Goal: Transaction & Acquisition: Purchase product/service

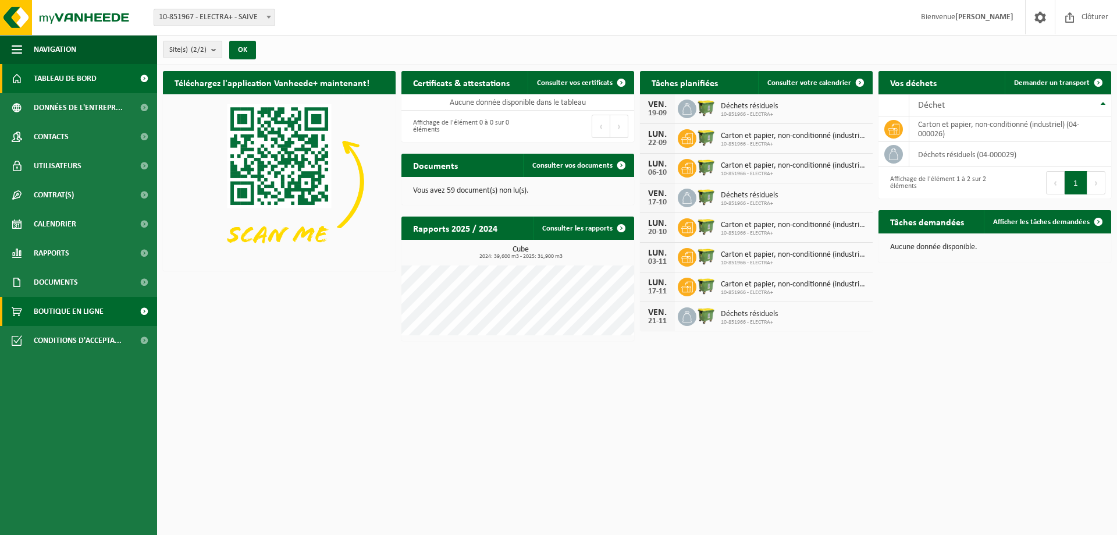
click at [106, 307] on link "Boutique en ligne" at bounding box center [78, 311] width 157 height 29
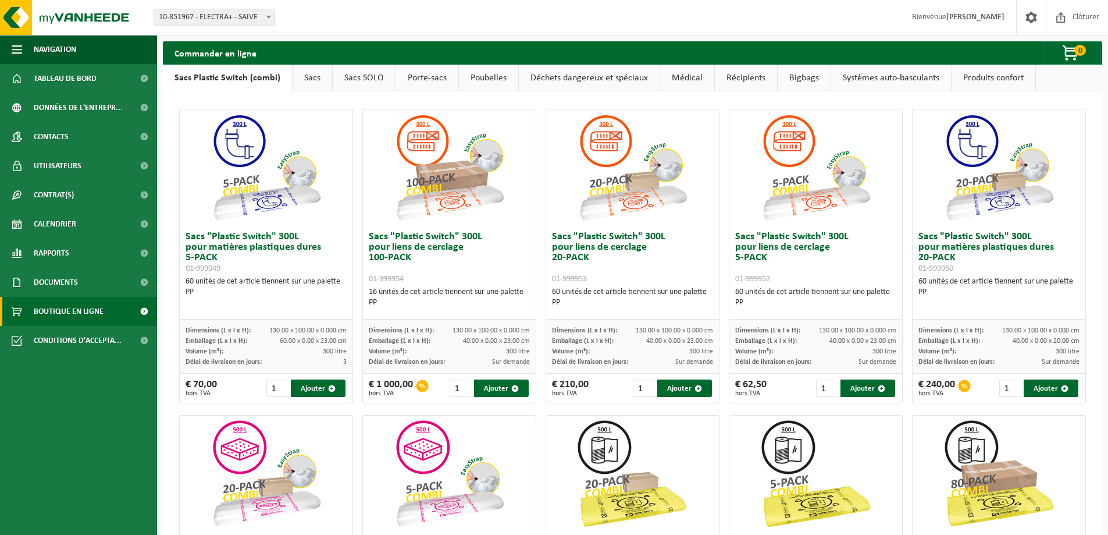
click at [314, 83] on link "Sacs" at bounding box center [313, 78] width 40 height 27
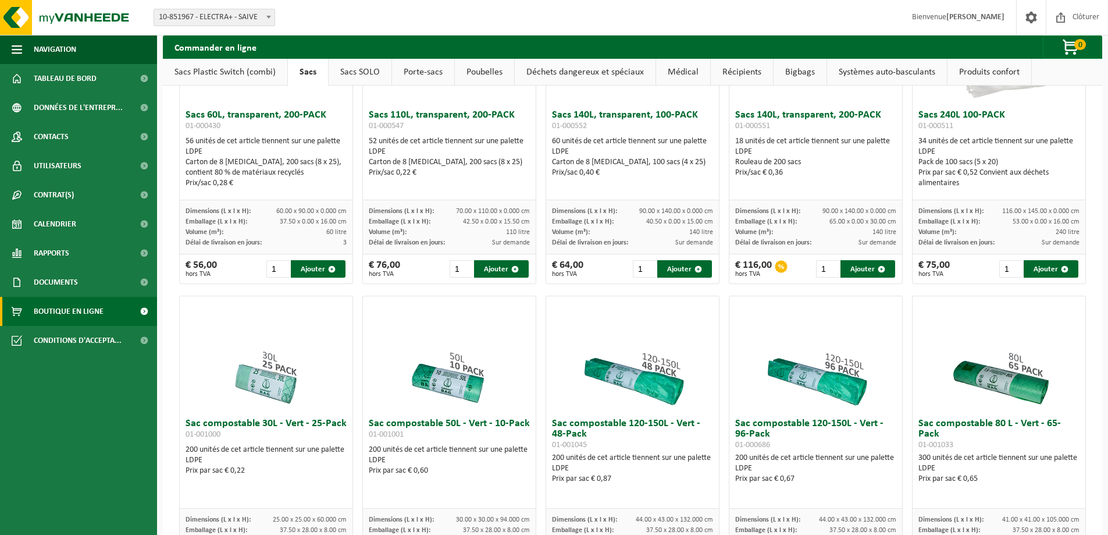
scroll to position [58, 0]
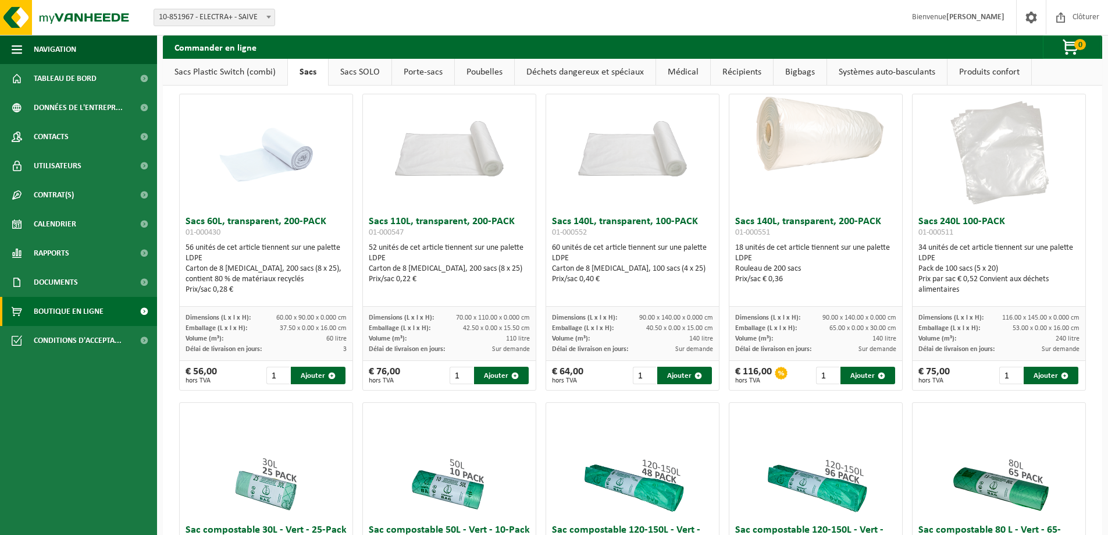
click at [230, 73] on link "Sacs Plastic Switch (combi)" at bounding box center [225, 72] width 125 height 27
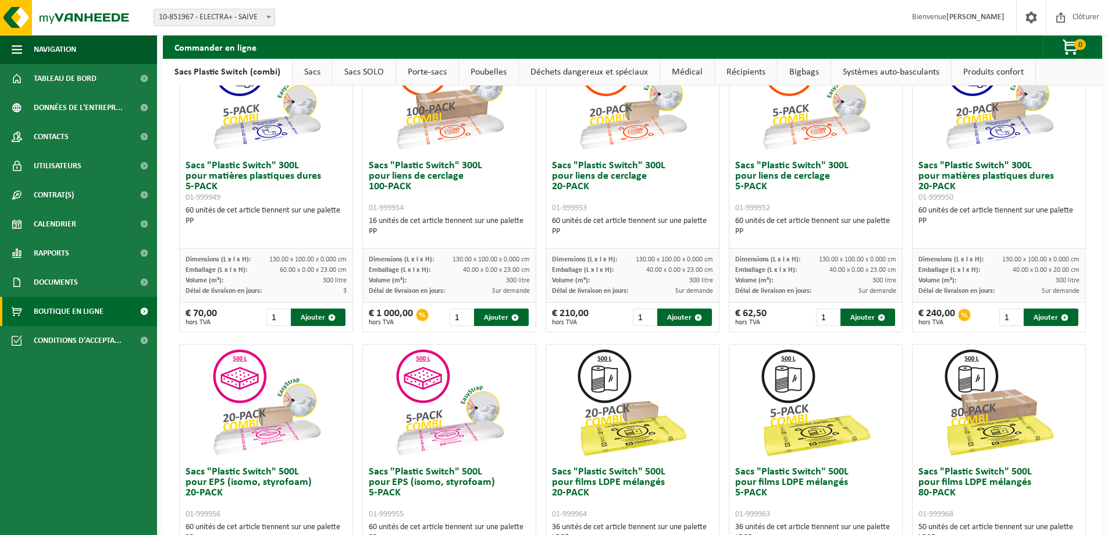
scroll to position [0, 0]
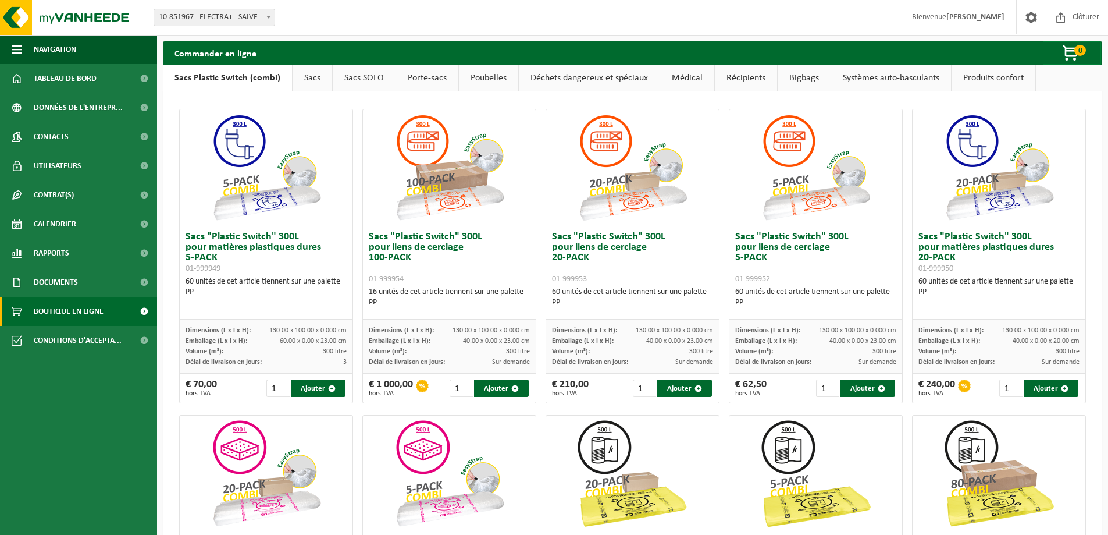
click at [803, 74] on link "Bigbags" at bounding box center [804, 78] width 53 height 27
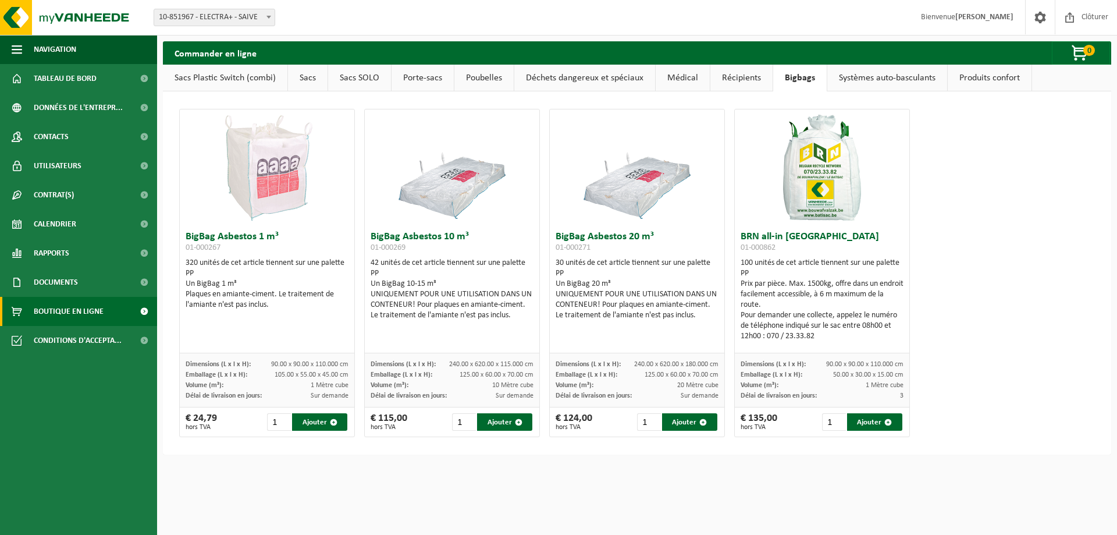
click at [348, 81] on link "Sacs SOLO" at bounding box center [359, 78] width 63 height 27
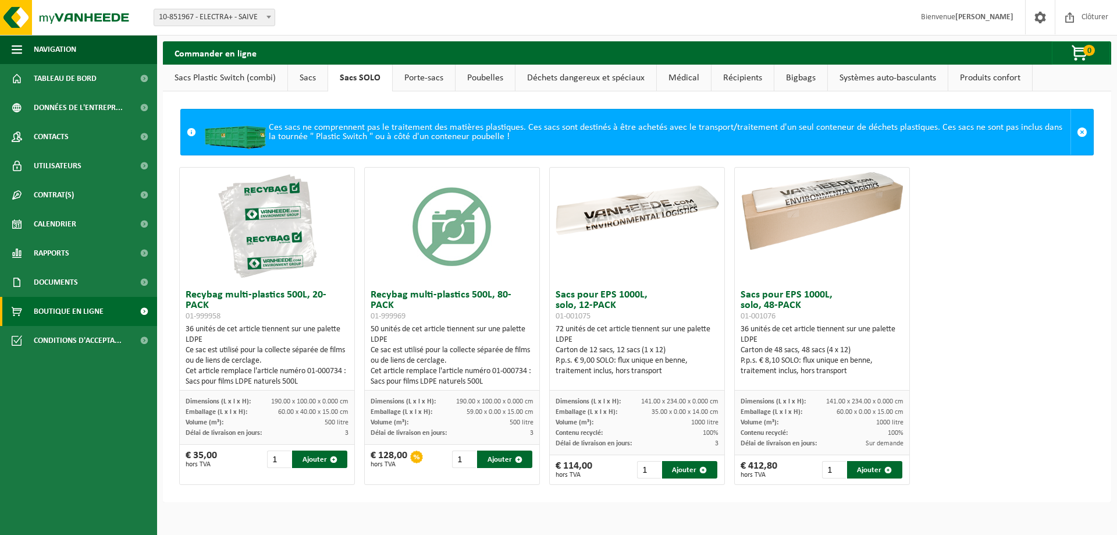
click at [304, 82] on link "Sacs" at bounding box center [308, 78] width 40 height 27
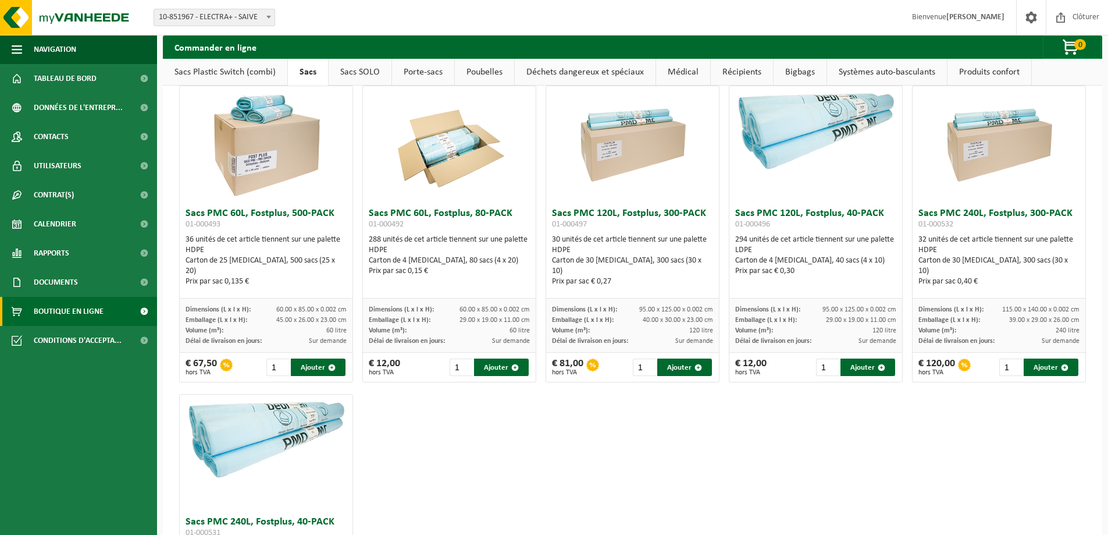
scroll to position [1455, 0]
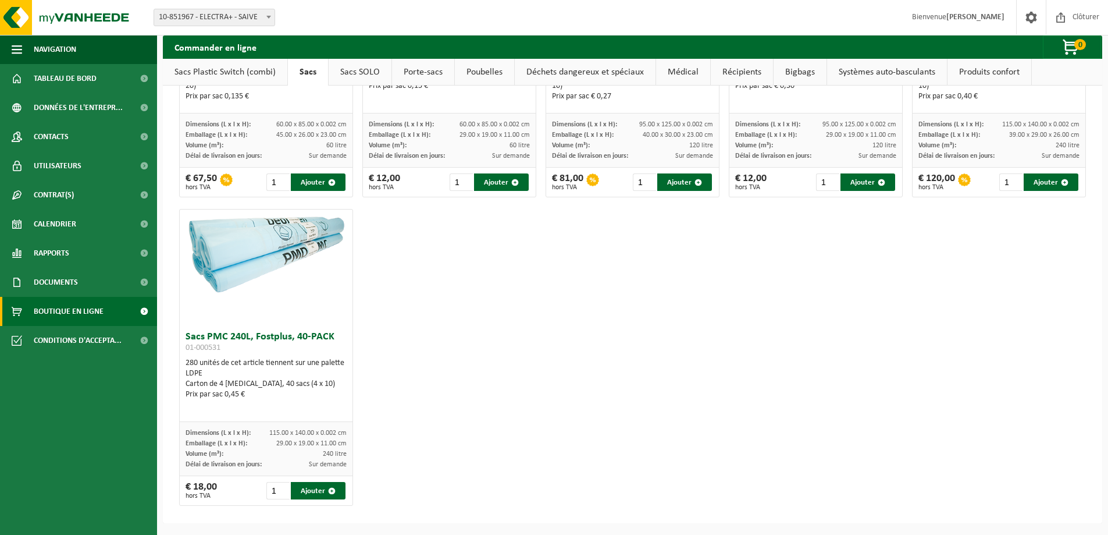
click at [236, 66] on link "Sacs Plastic Switch (combi)" at bounding box center [225, 72] width 125 height 27
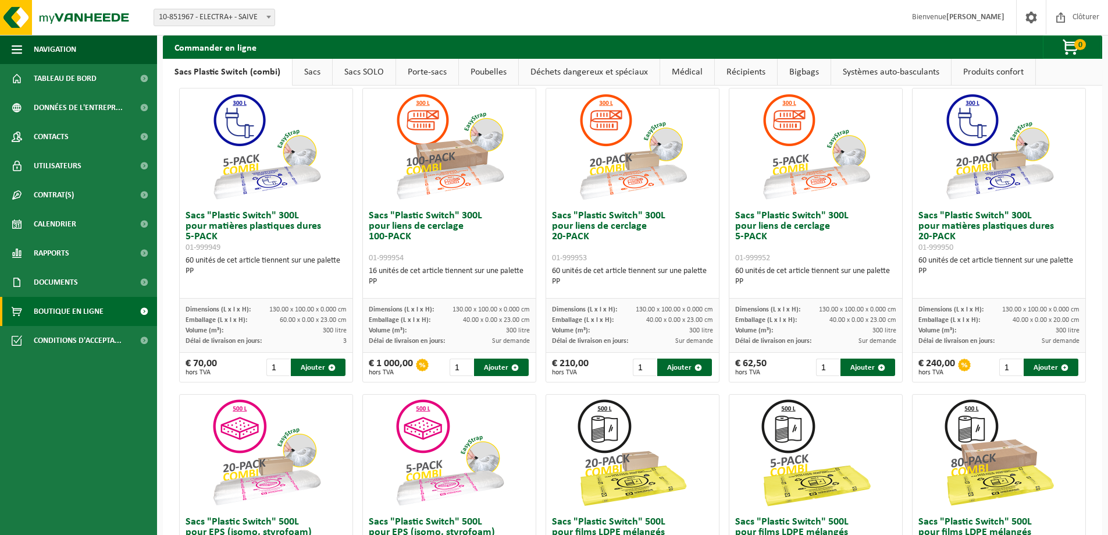
scroll to position [0, 0]
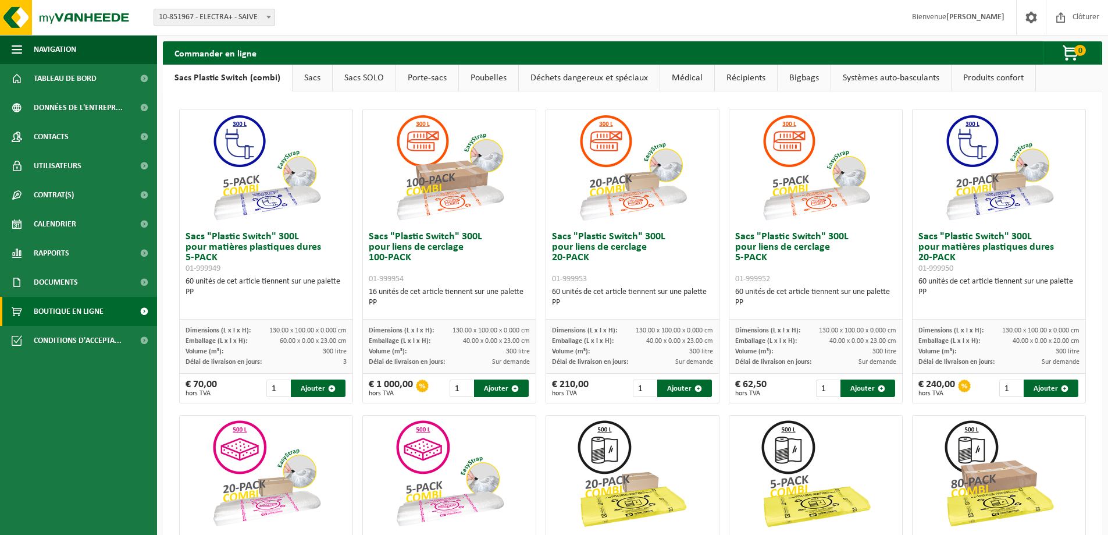
click at [399, 79] on link "Porte-sacs" at bounding box center [427, 78] width 62 height 27
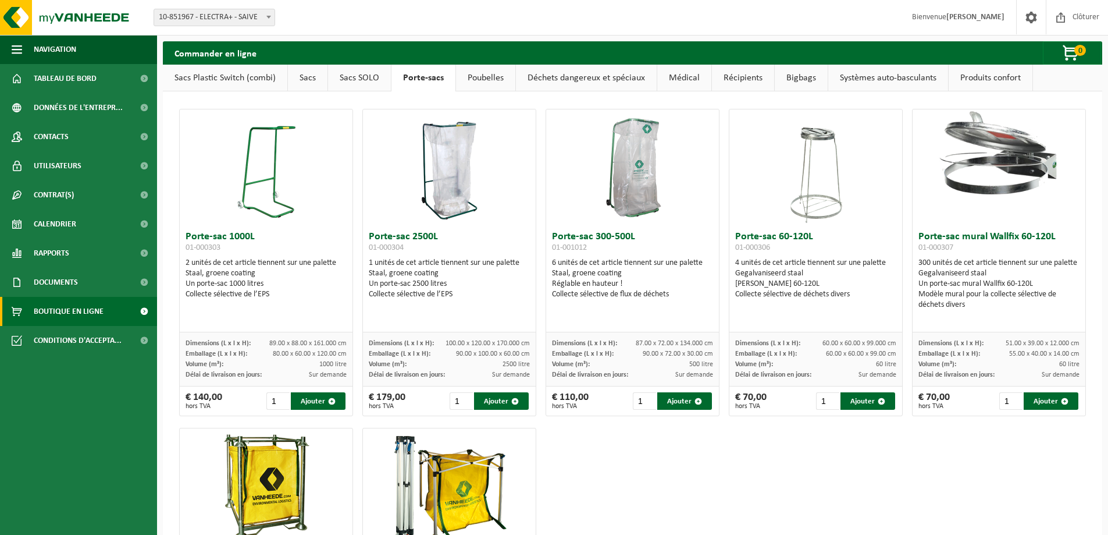
click at [498, 77] on link "Poubelles" at bounding box center [485, 78] width 59 height 27
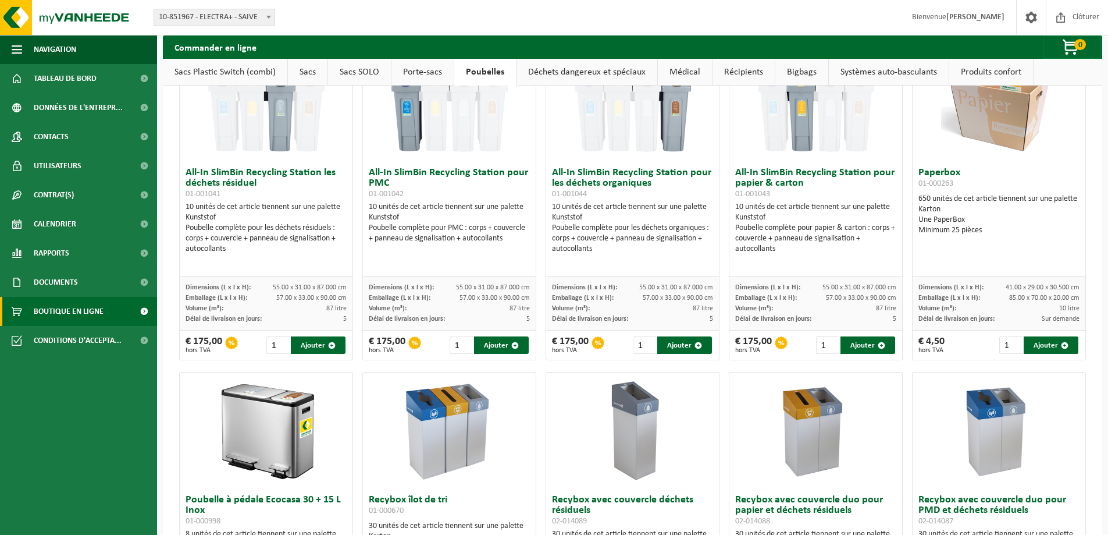
scroll to position [291, 0]
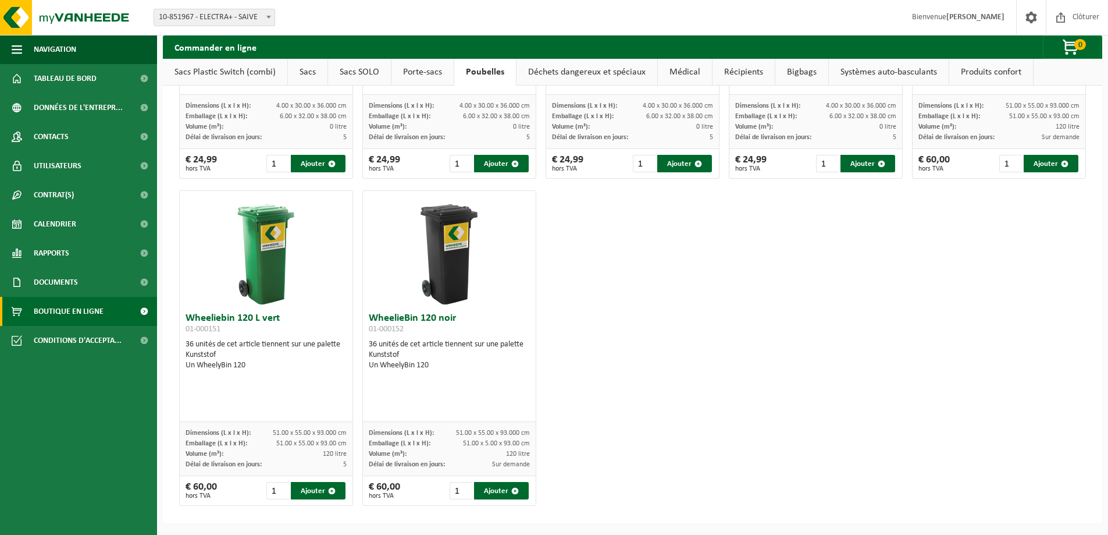
click at [568, 79] on link "Déchets dangereux et spéciaux" at bounding box center [587, 72] width 141 height 27
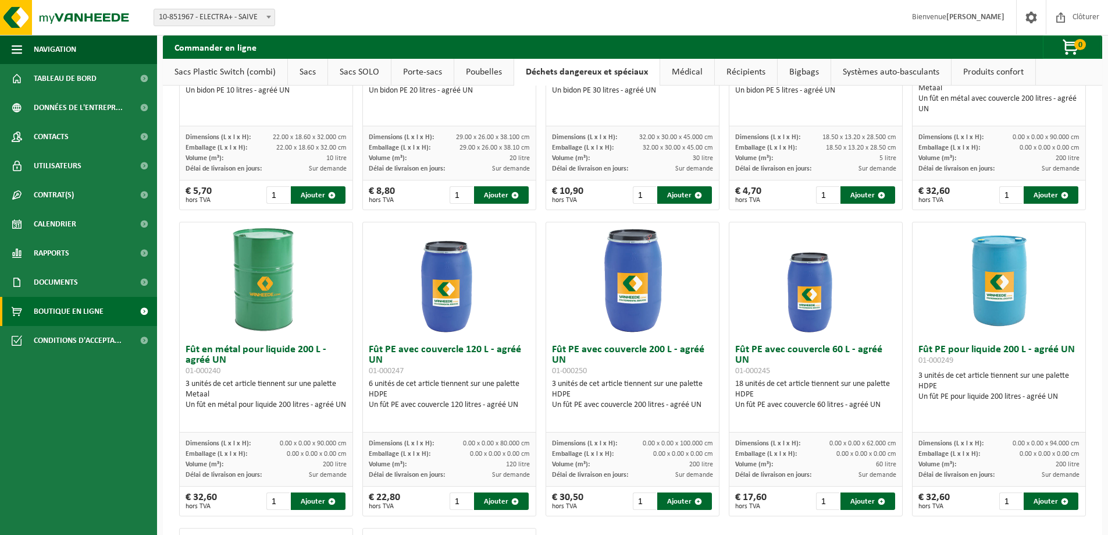
scroll to position [466, 0]
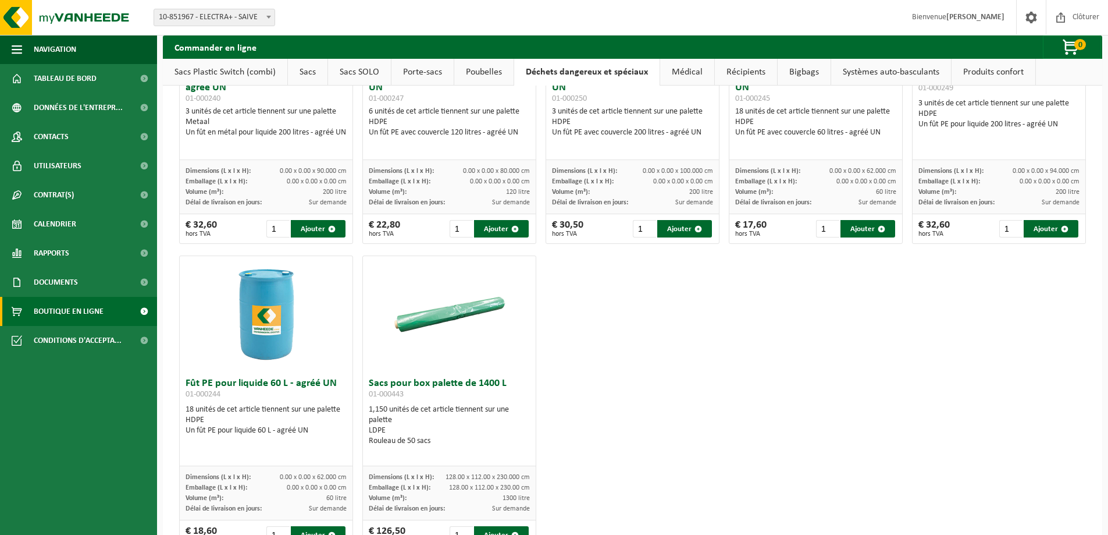
click at [700, 74] on link "Médical" at bounding box center [687, 72] width 54 height 27
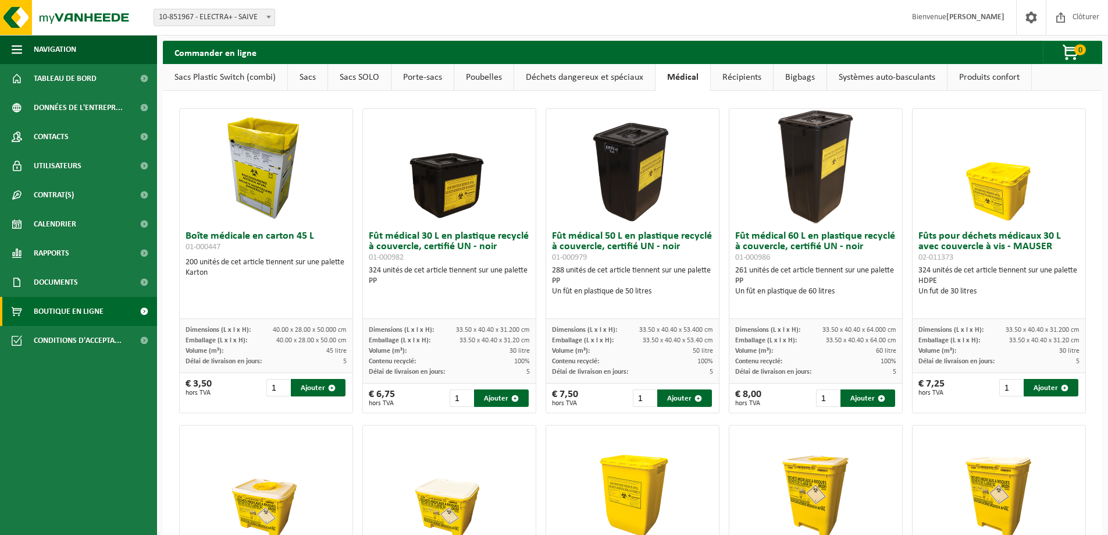
scroll to position [0, 0]
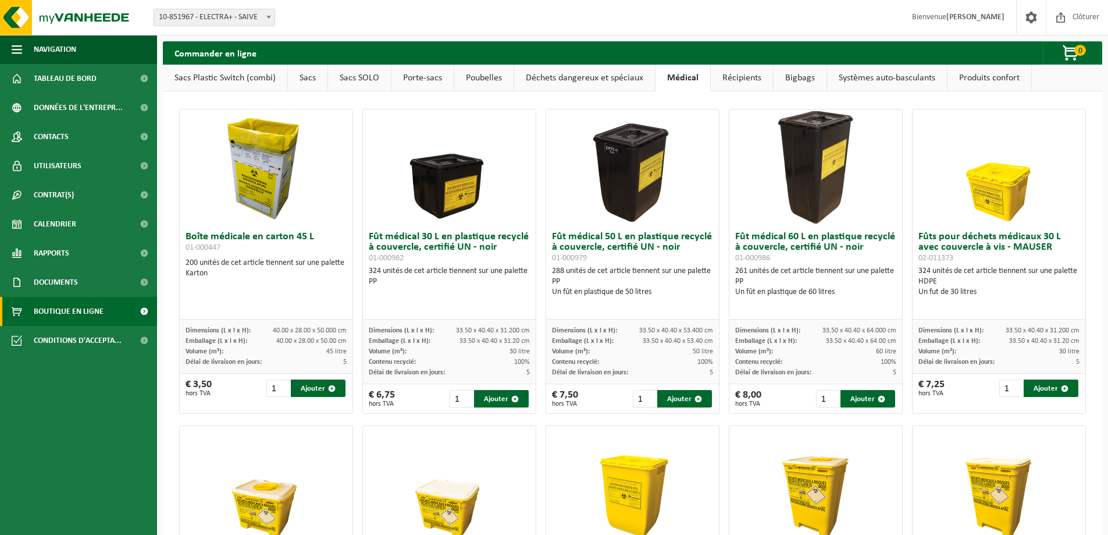
click at [734, 71] on link "Récipients" at bounding box center [742, 78] width 62 height 27
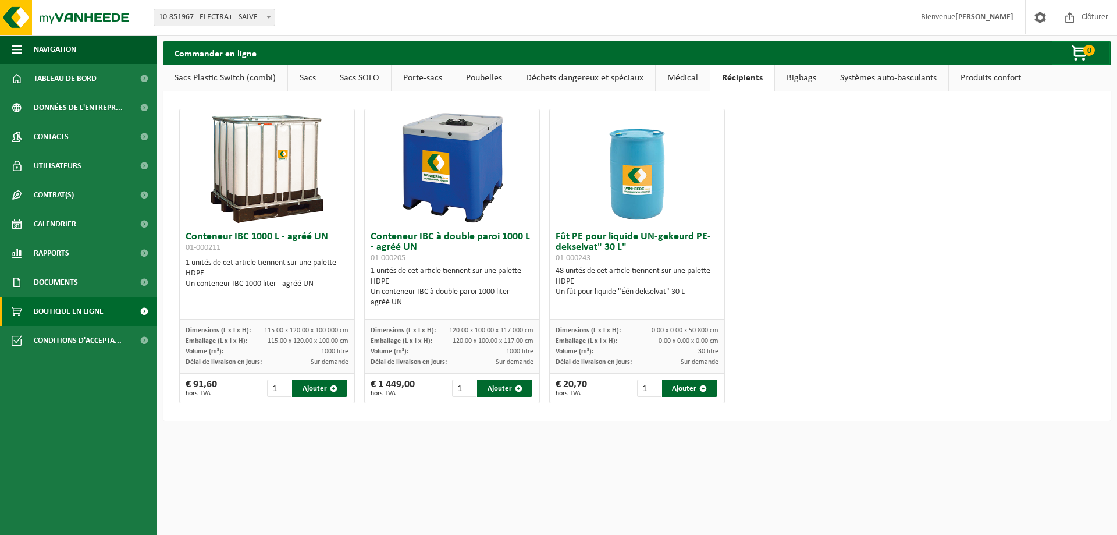
click at [815, 83] on link "Bigbags" at bounding box center [801, 78] width 53 height 27
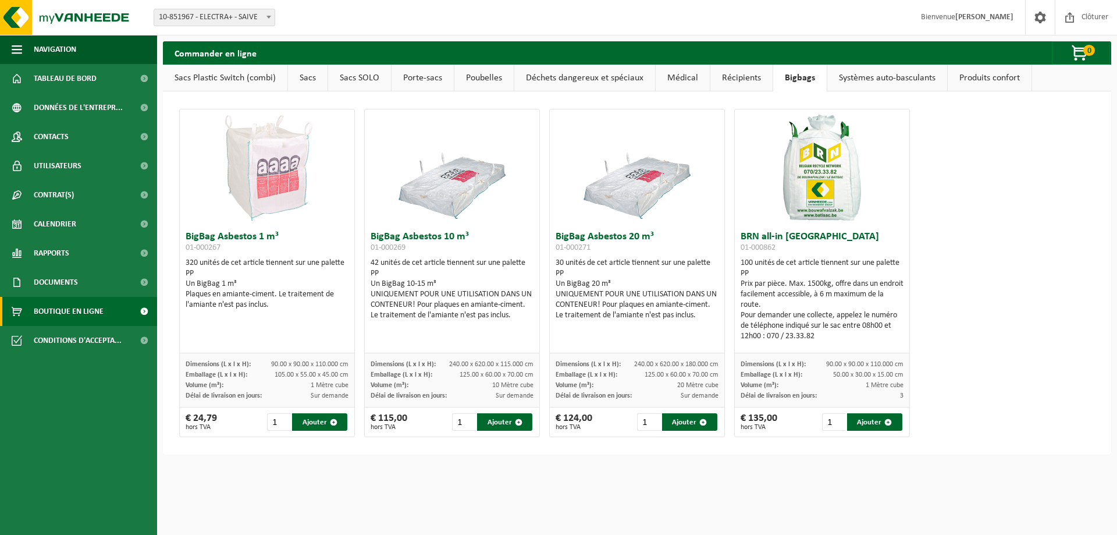
click at [847, 81] on link "Systèmes auto-basculants" at bounding box center [887, 78] width 120 height 27
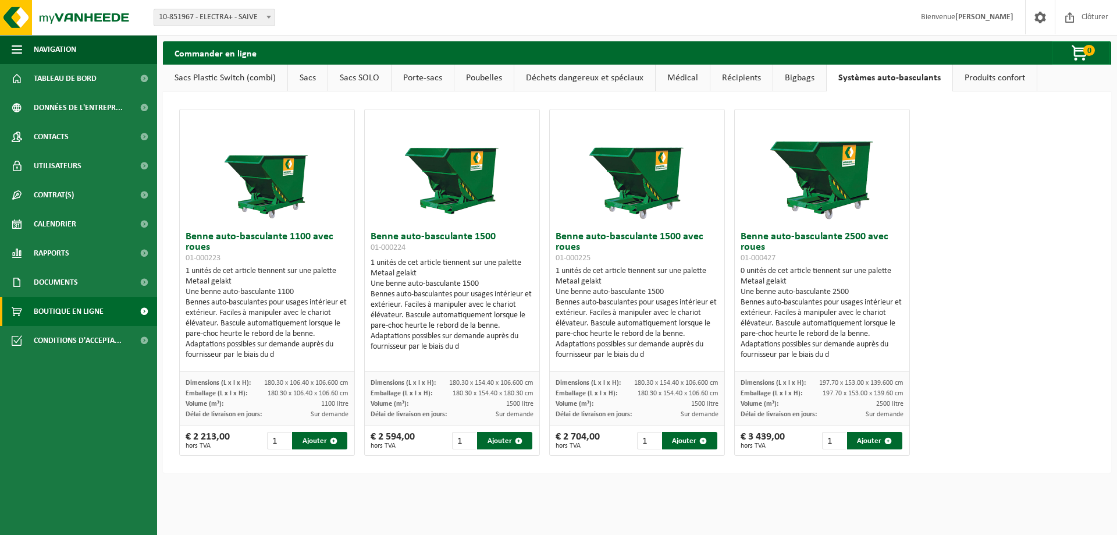
click at [1005, 87] on link "Produits confort" at bounding box center [995, 78] width 84 height 27
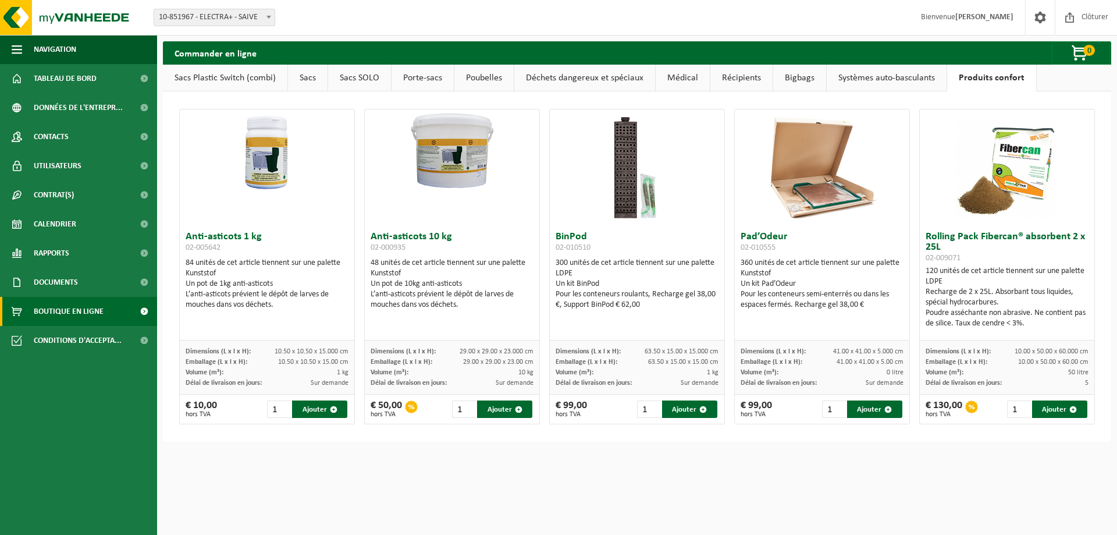
click at [239, 74] on link "Sacs Plastic Switch (combi)" at bounding box center [225, 78] width 125 height 27
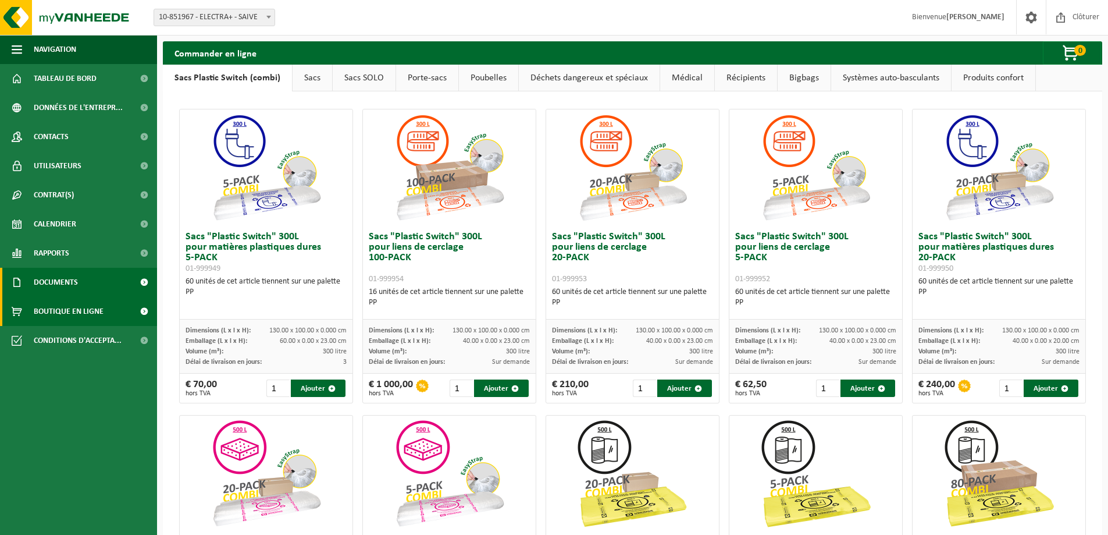
click at [101, 275] on link "Documents" at bounding box center [78, 282] width 157 height 29
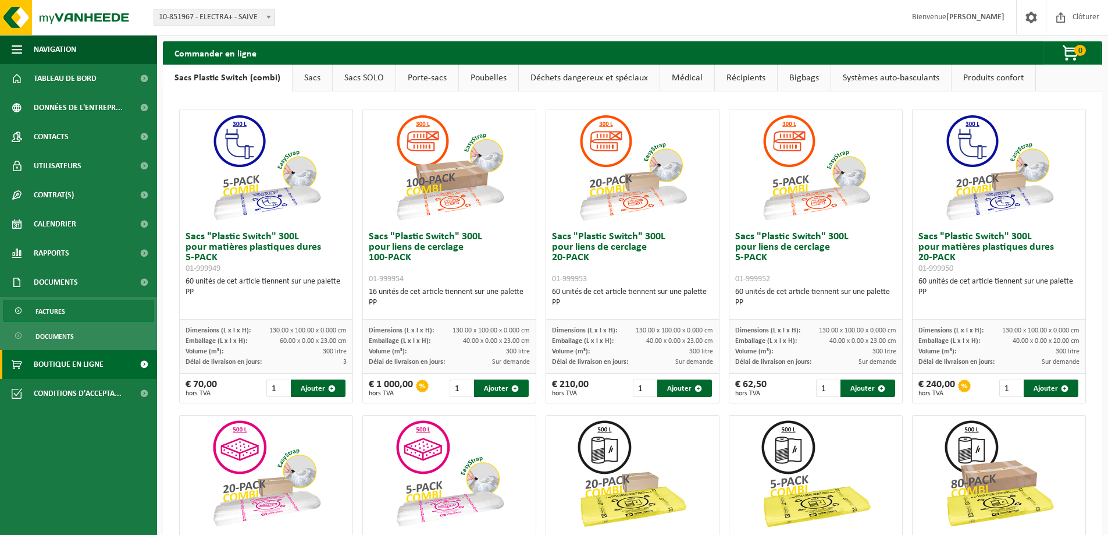
click at [115, 313] on link "Factures" at bounding box center [78, 311] width 151 height 22
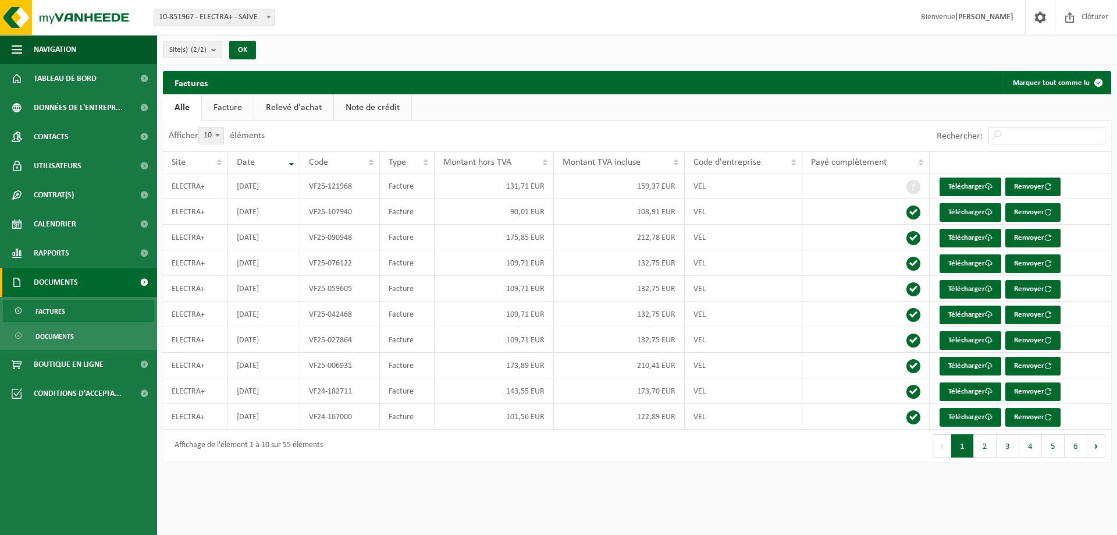
click at [319, 112] on link "Relevé d'achat" at bounding box center [293, 107] width 79 height 27
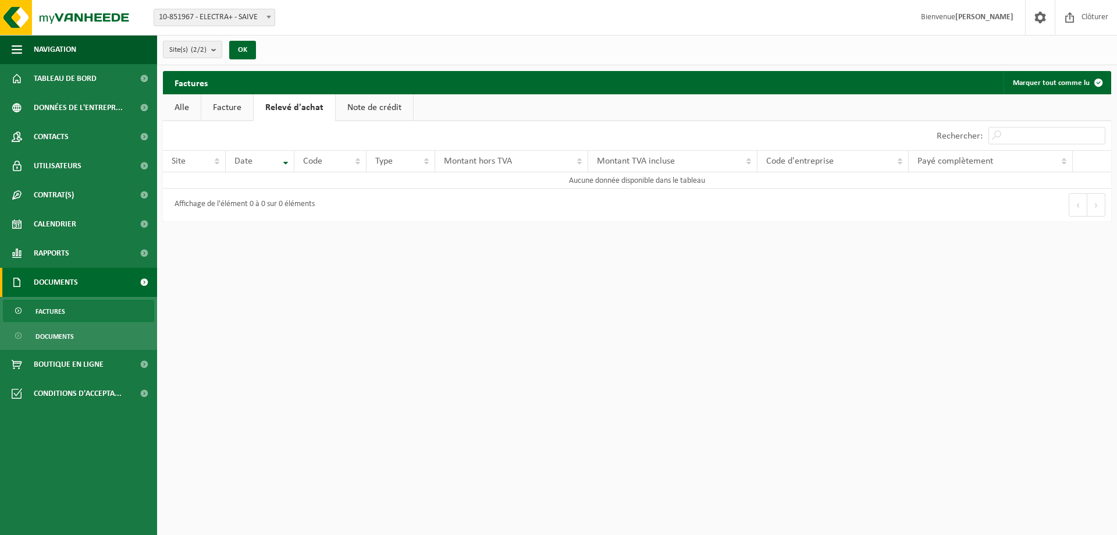
click at [222, 108] on link "Facture" at bounding box center [227, 107] width 52 height 27
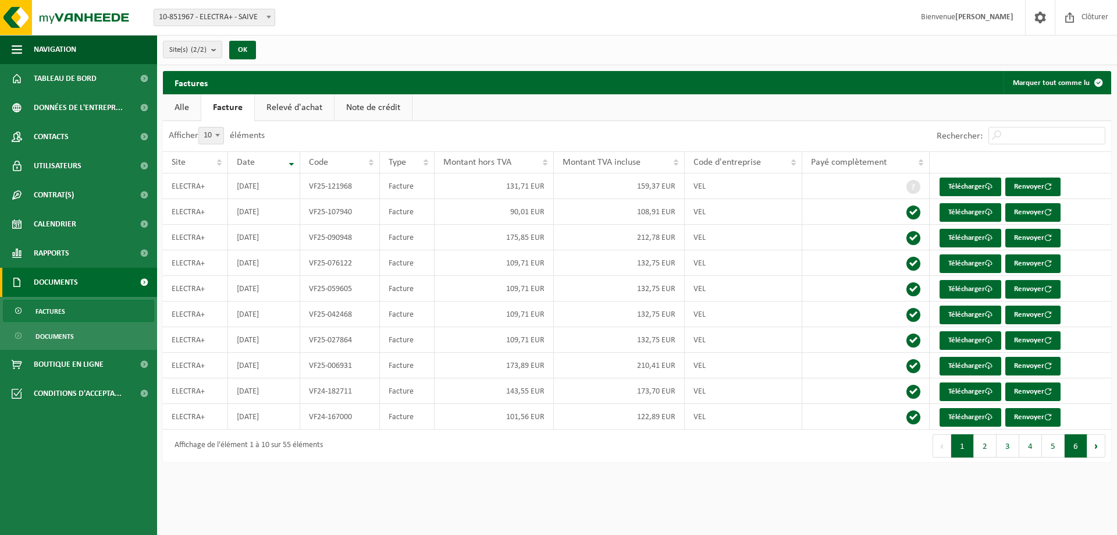
click at [1072, 445] on button "6" at bounding box center [1076, 445] width 23 height 23
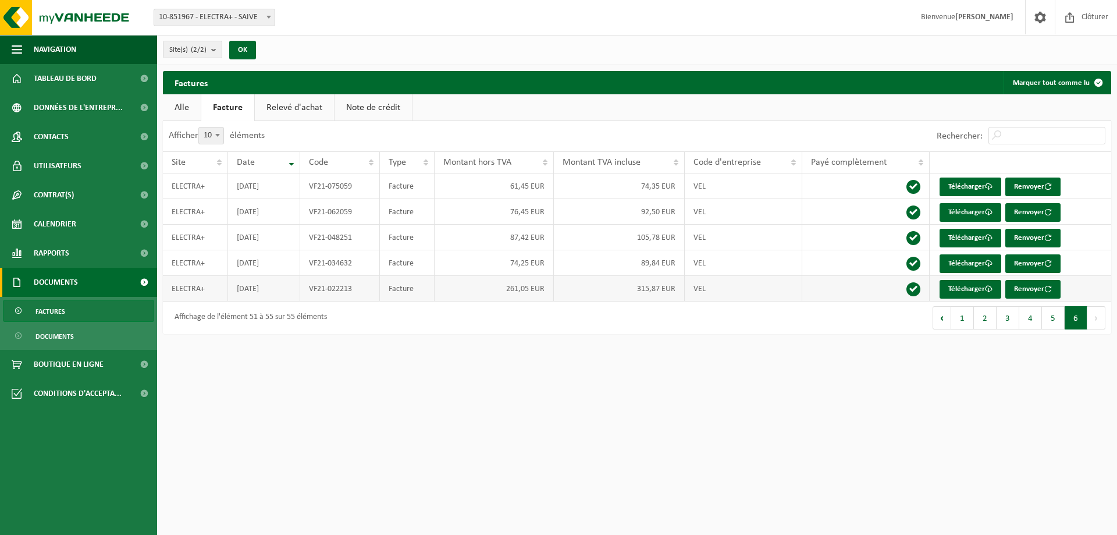
click at [591, 286] on td "315,87 EUR" at bounding box center [620, 289] width 132 height 26
drag, startPoint x: 911, startPoint y: 287, endPoint x: 955, endPoint y: 294, distance: 44.3
click at [911, 287] on span at bounding box center [914, 289] width 14 height 14
click at [990, 293] on link "Télécharger" at bounding box center [971, 289] width 62 height 19
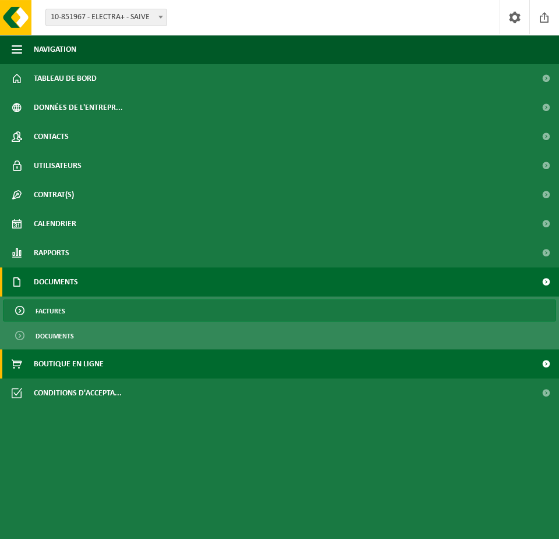
drag, startPoint x: 176, startPoint y: 364, endPoint x: 185, endPoint y: 367, distance: 9.0
click at [177, 363] on link "Boutique en ligne" at bounding box center [279, 364] width 559 height 29
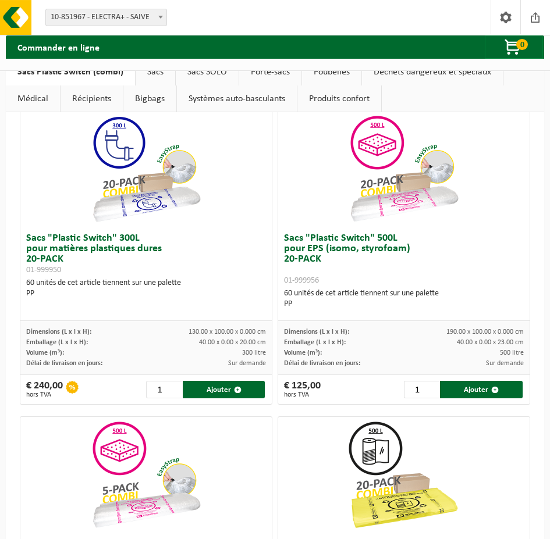
scroll to position [640, 0]
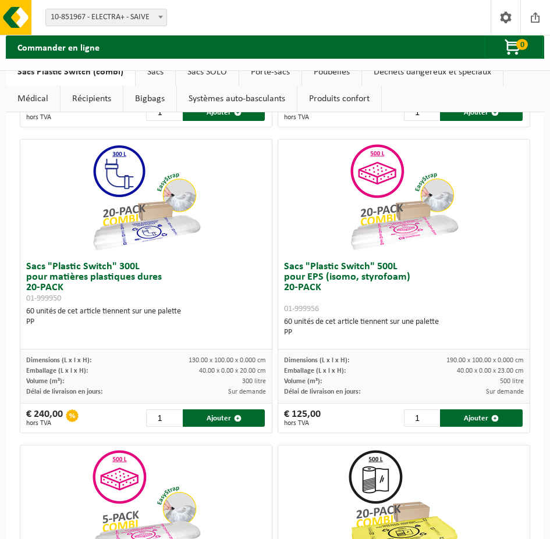
click at [369, 223] on img at bounding box center [404, 198] width 116 height 116
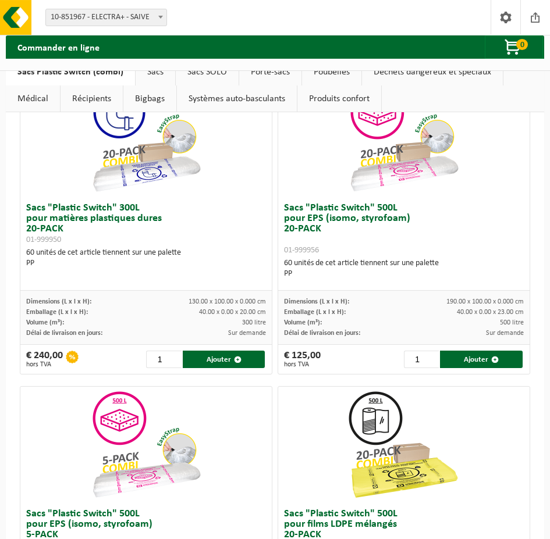
scroll to position [698, 0]
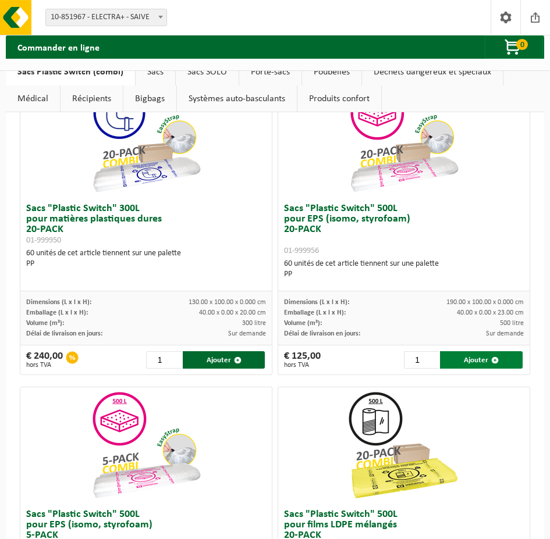
click at [440, 358] on button "Ajouter" at bounding box center [481, 359] width 82 height 17
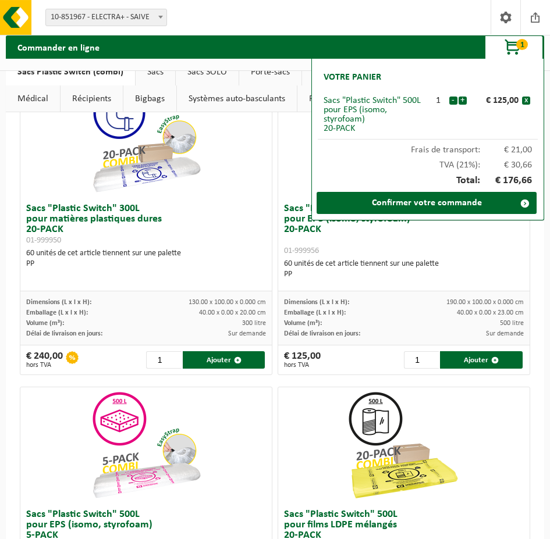
click at [419, 327] on div "Volume (m³): 500 litre" at bounding box center [404, 323] width 240 height 10
click at [516, 43] on span "button" at bounding box center [513, 47] width 58 height 23
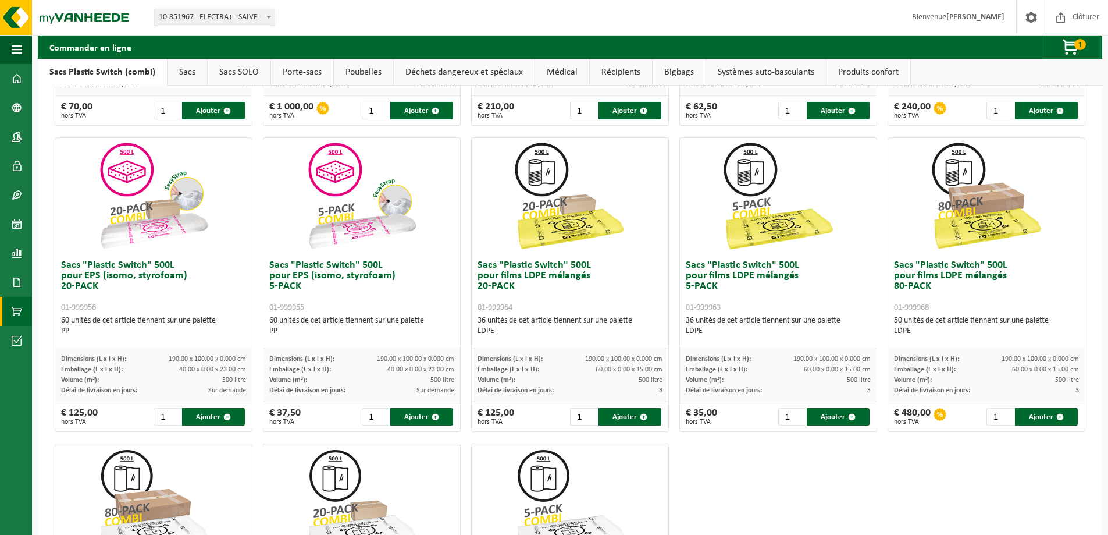
scroll to position [277, 0]
click at [549, 414] on button "Ajouter" at bounding box center [630, 416] width 63 height 17
click at [549, 46] on span "2" at bounding box center [1081, 44] width 12 height 11
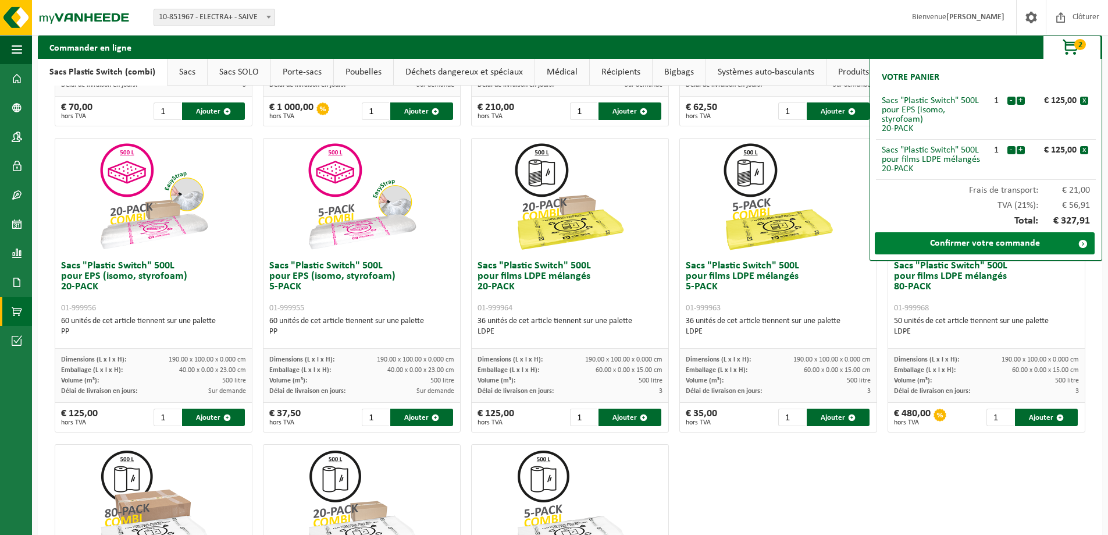
click at [549, 241] on link "Confirmer votre commande" at bounding box center [985, 243] width 220 height 22
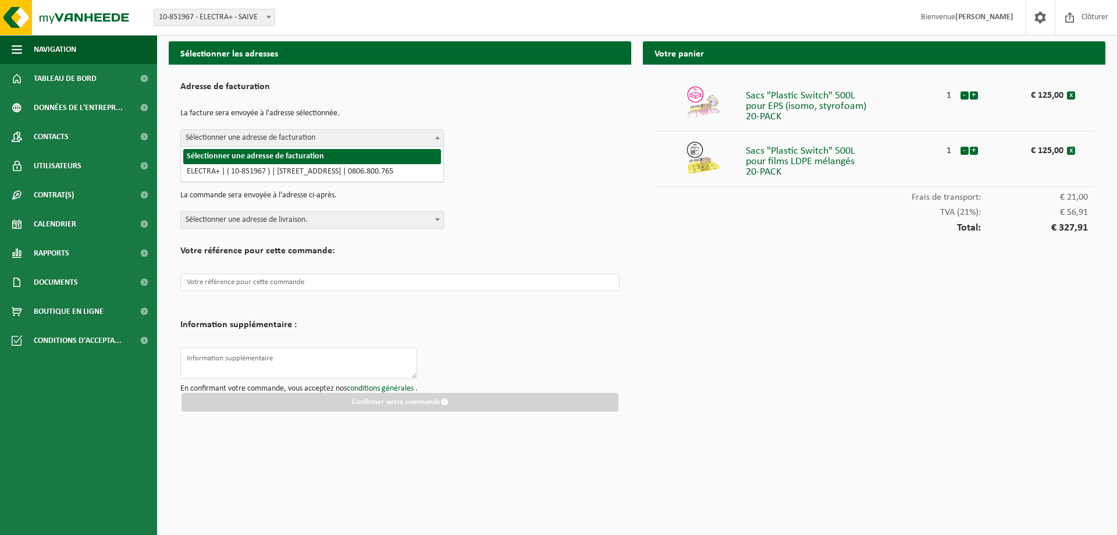
click at [366, 140] on span "Sélectionner une adresse de facturation" at bounding box center [312, 138] width 262 height 16
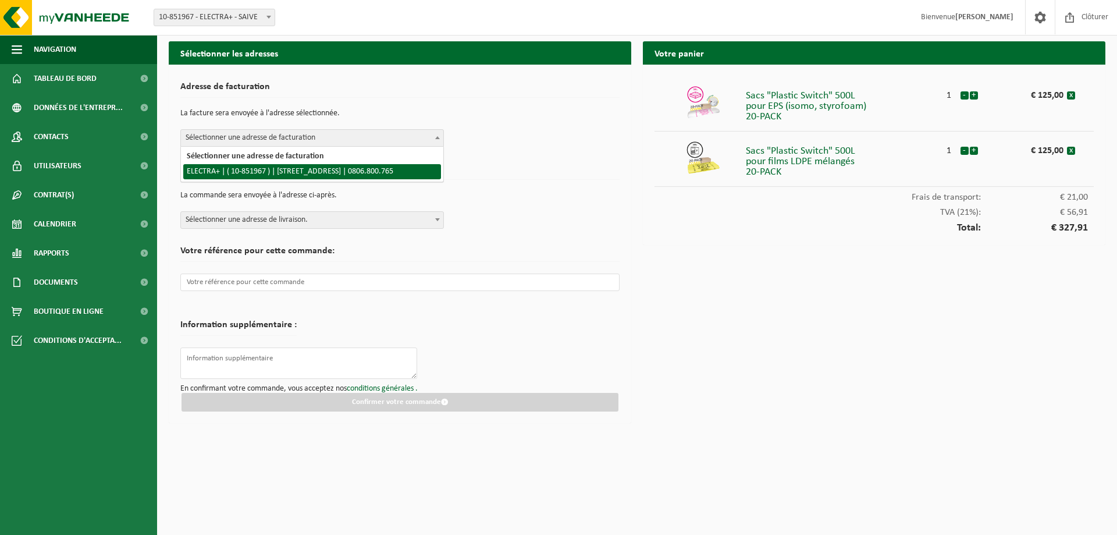
select select "97025"
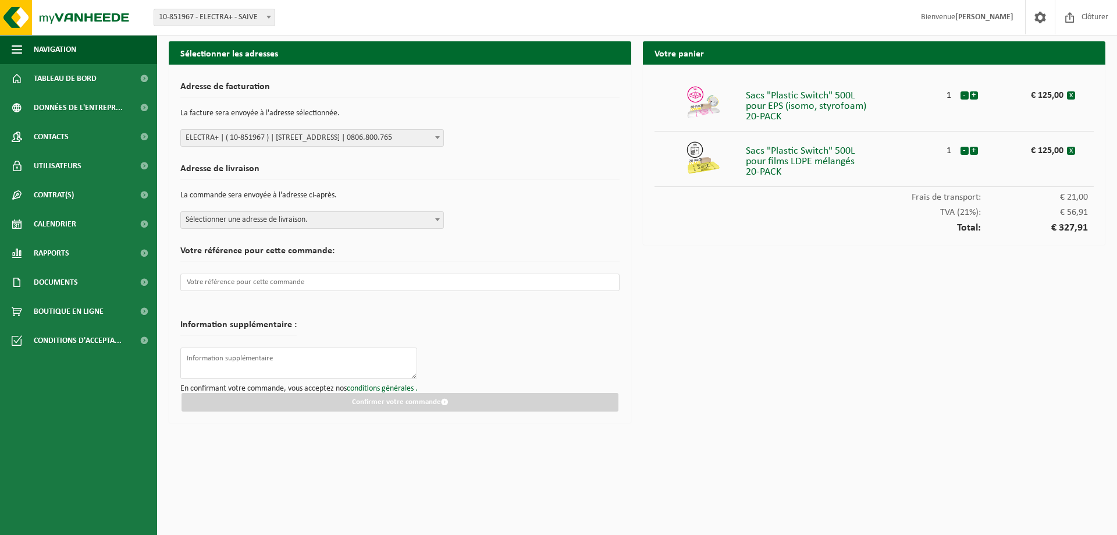
click at [359, 169] on h2 "Adresse de livraison" at bounding box center [399, 172] width 439 height 16
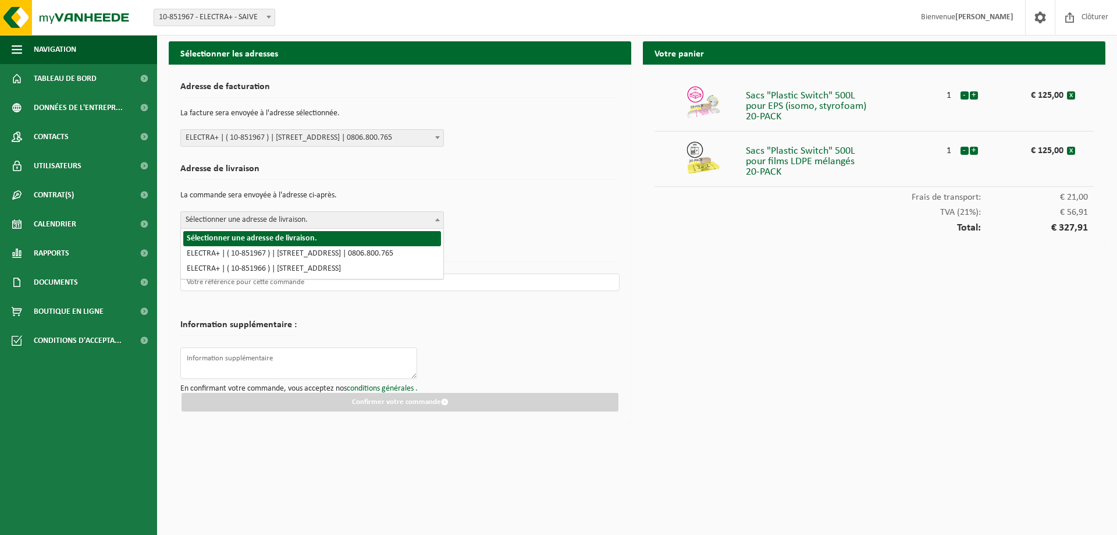
click at [364, 217] on span "Sélectionner une adresse de livraison." at bounding box center [312, 220] width 262 height 16
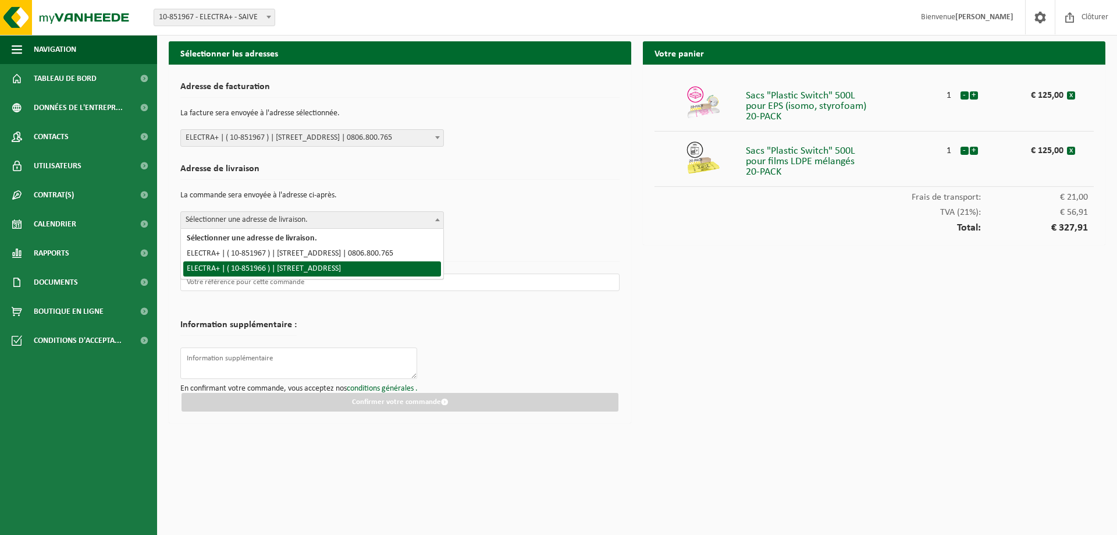
select select "97024"
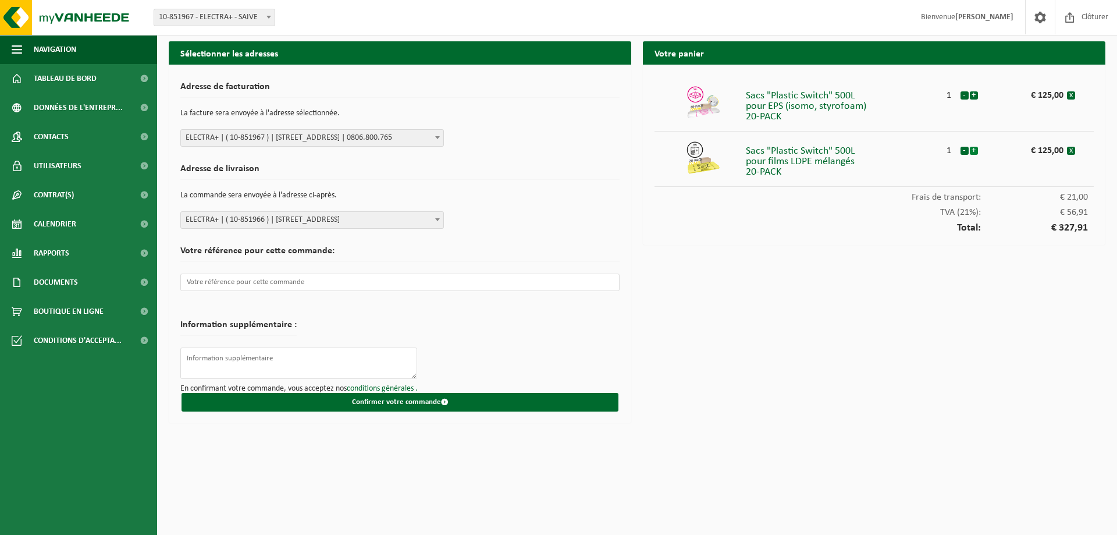
click at [975, 151] on button "+" at bounding box center [974, 151] width 8 height 8
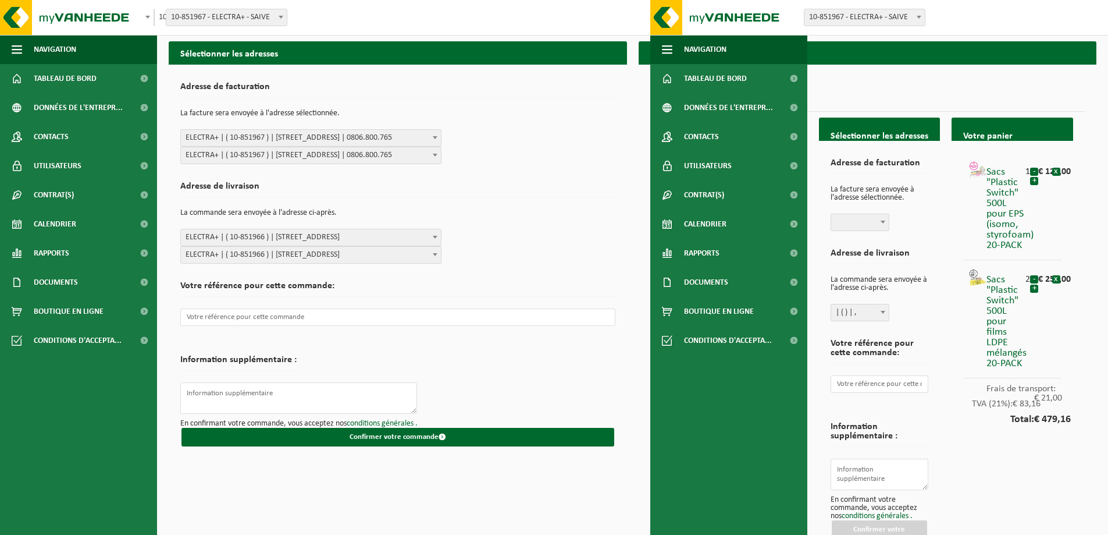
click at [594, 118] on p "La facture sera envoyée à l'adresse sélectionnée." at bounding box center [397, 114] width 435 height 20
click at [1037, 280] on button "-" at bounding box center [1035, 279] width 8 height 8
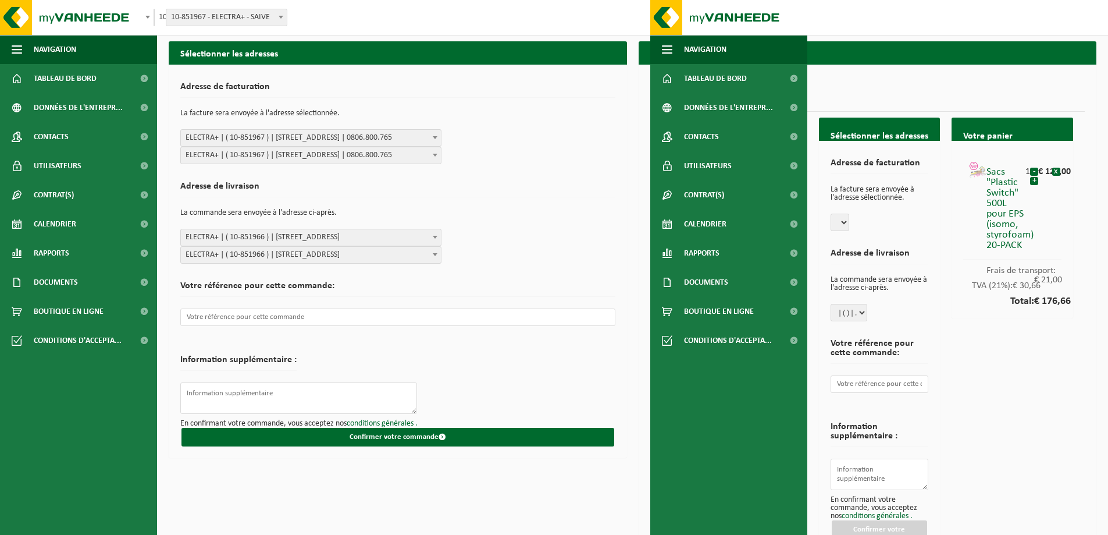
click at [587, 165] on form "Adresse de facturation La facture sera envoyée à l'adresse sélectionnée. Sélect…" at bounding box center [397, 261] width 435 height 370
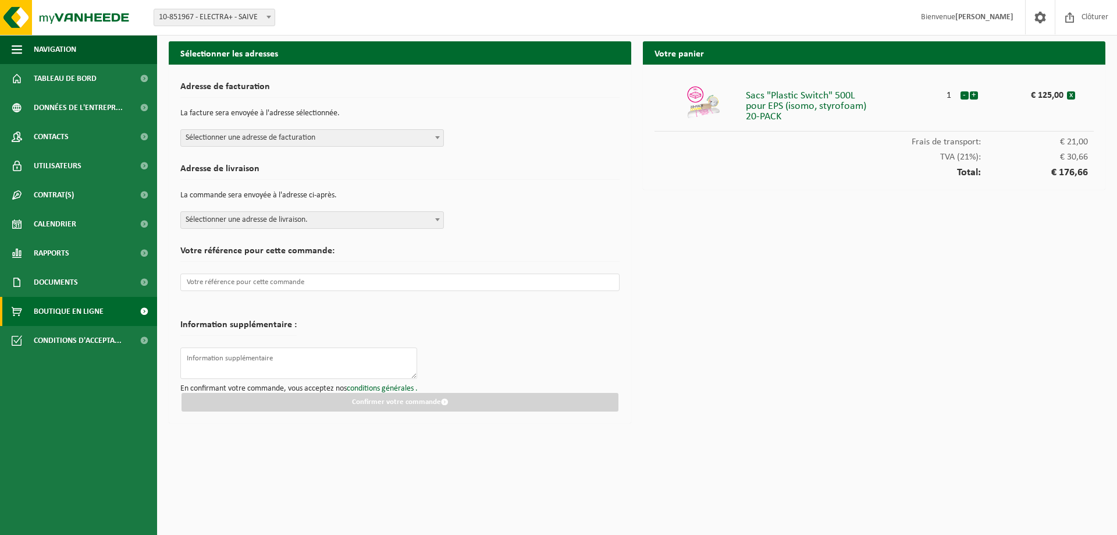
click at [83, 312] on span "Boutique en ligne" at bounding box center [69, 311] width 70 height 29
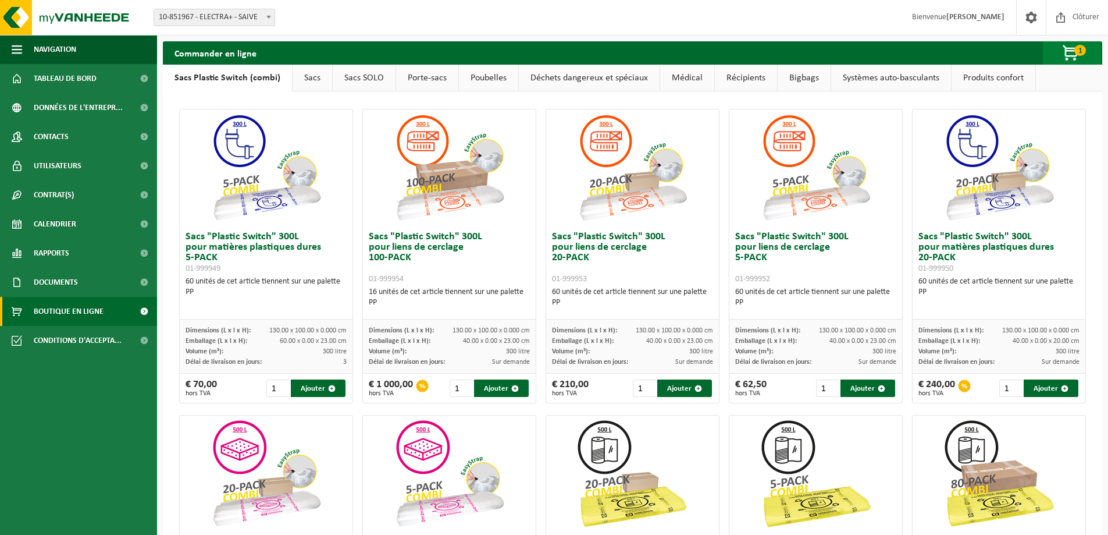
click at [1065, 54] on span "button" at bounding box center [1072, 53] width 58 height 23
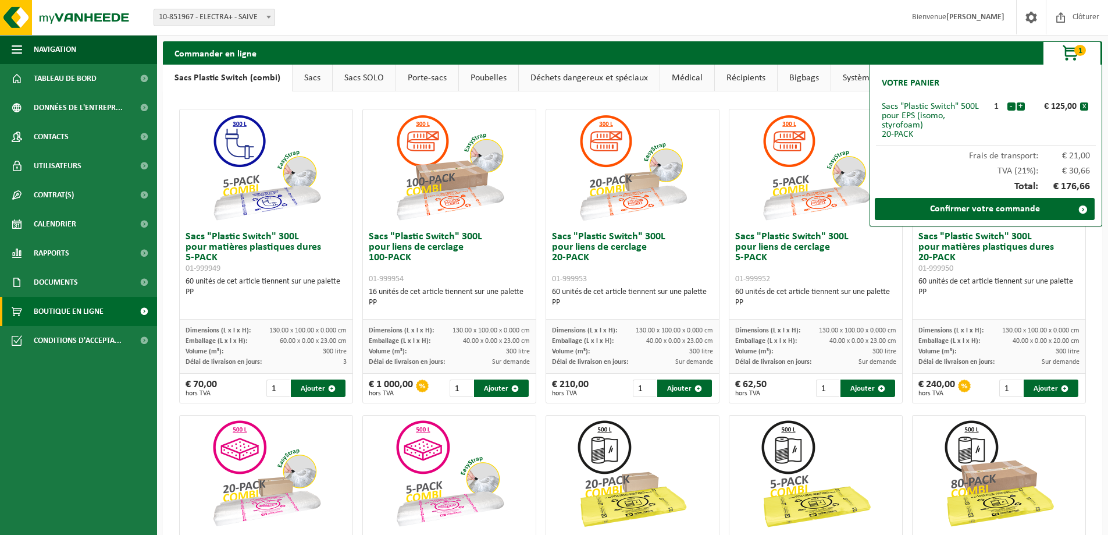
click at [923, 51] on div "Commander en ligne 1 Votre panier Sacs "Plastic Switch" 500L pour EPS (isomo, s…" at bounding box center [633, 52] width 940 height 23
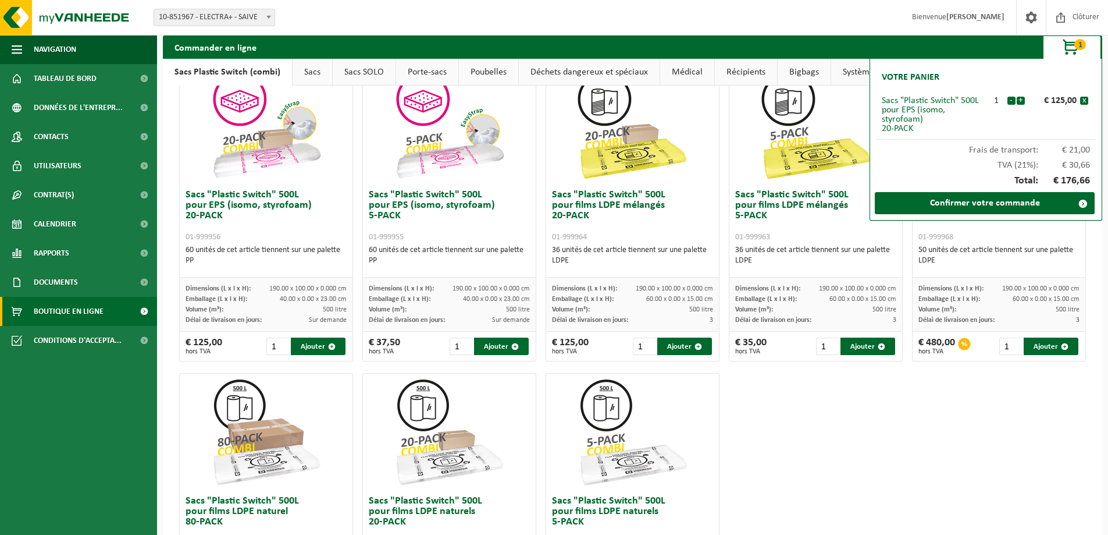
scroll to position [291, 0]
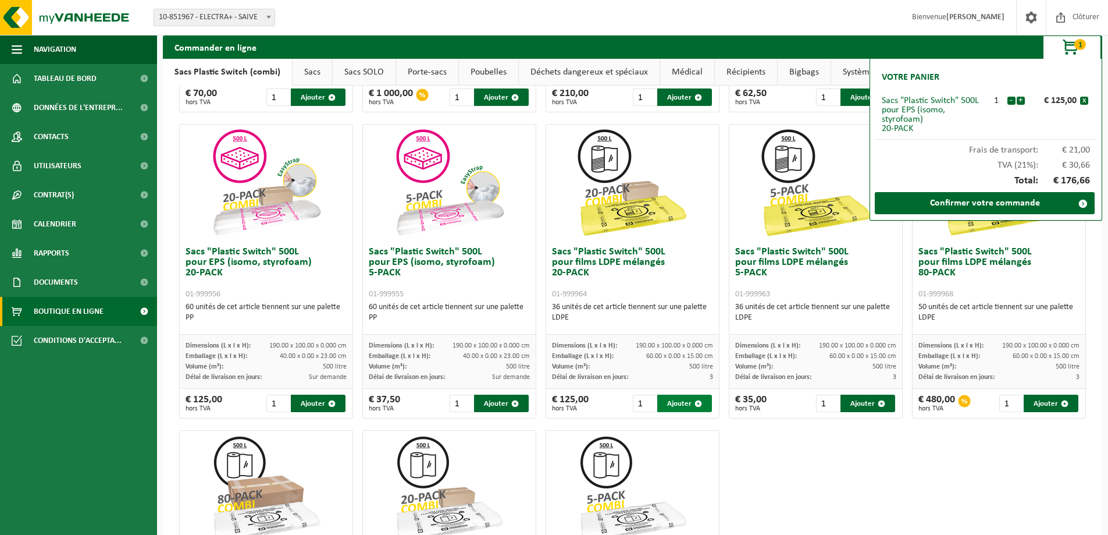
click at [676, 407] on button "Ajouter" at bounding box center [685, 403] width 55 height 17
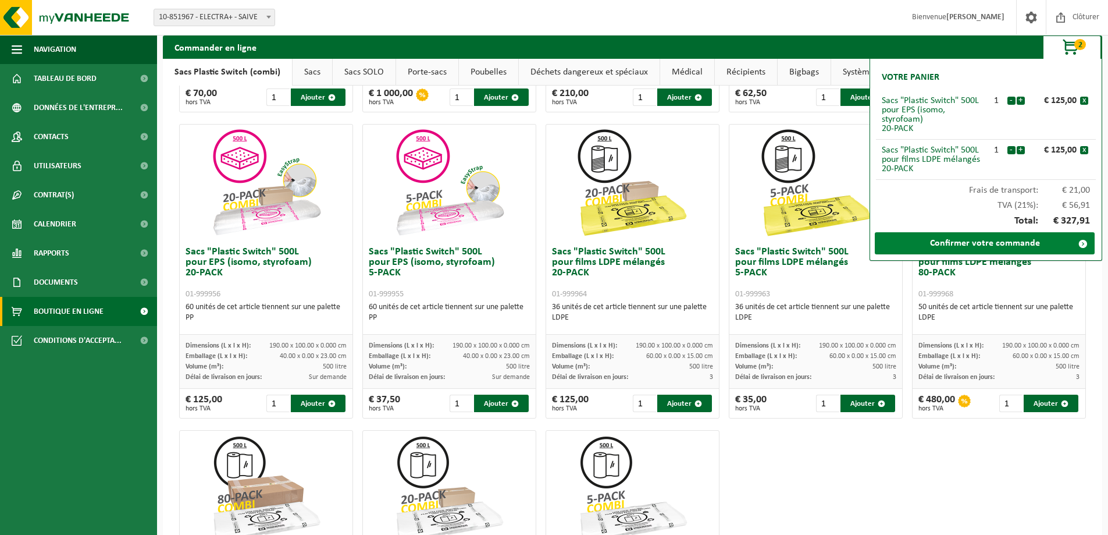
click at [996, 237] on link "Confirmer votre commande" at bounding box center [985, 243] width 220 height 22
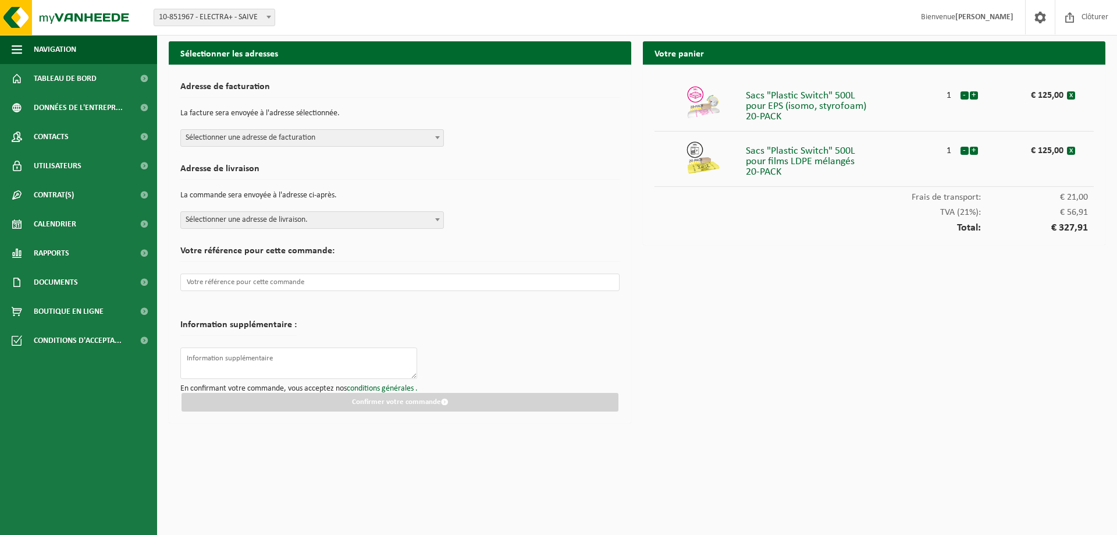
click at [357, 133] on span "Sélectionner une adresse de facturation" at bounding box center [312, 138] width 262 height 16
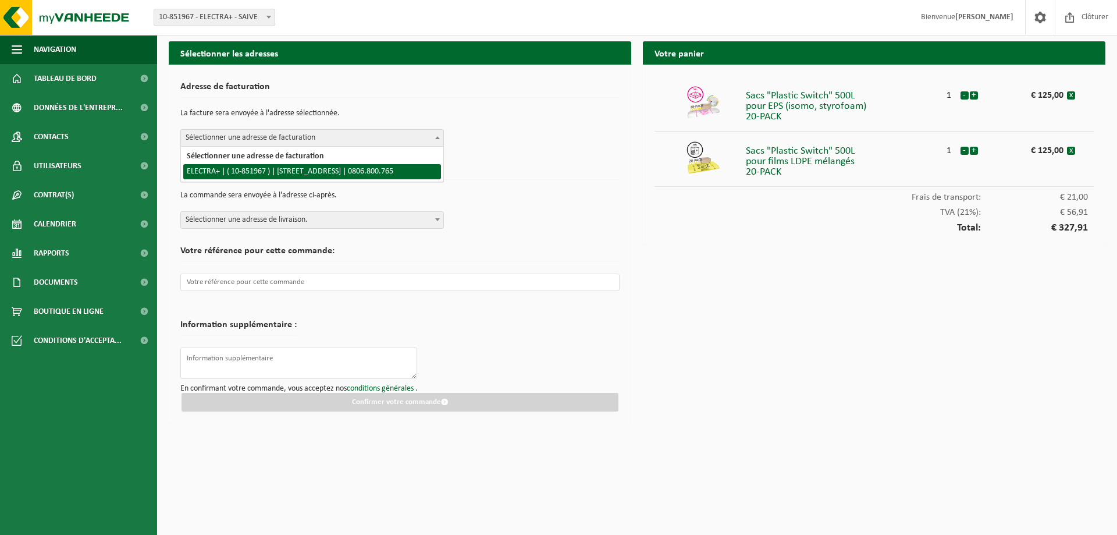
drag, startPoint x: 329, startPoint y: 171, endPoint x: 326, endPoint y: 183, distance: 12.0
select select "97025"
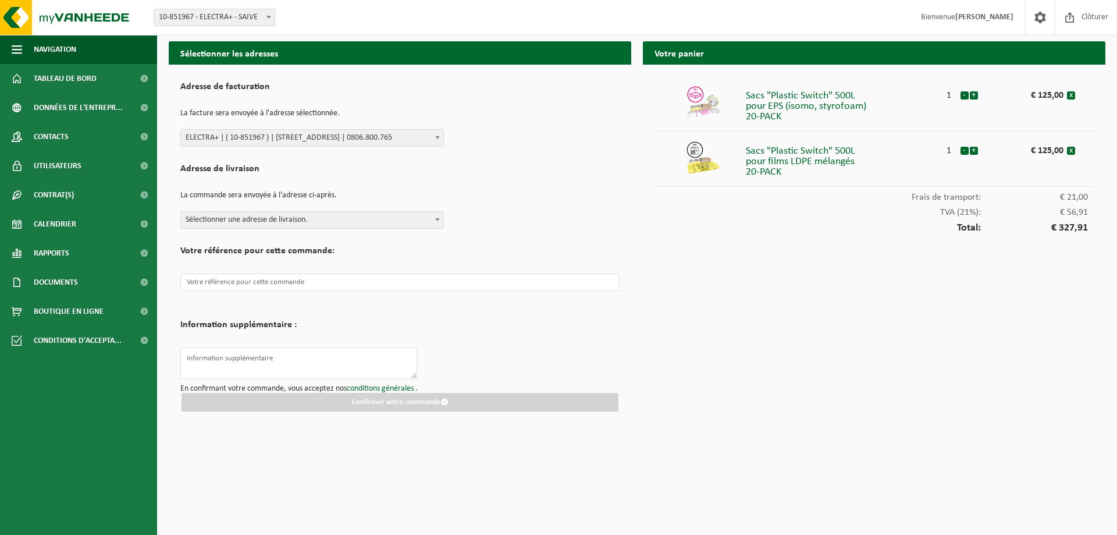
click at [329, 222] on span "Sélectionner une adresse de livraison." at bounding box center [312, 220] width 262 height 16
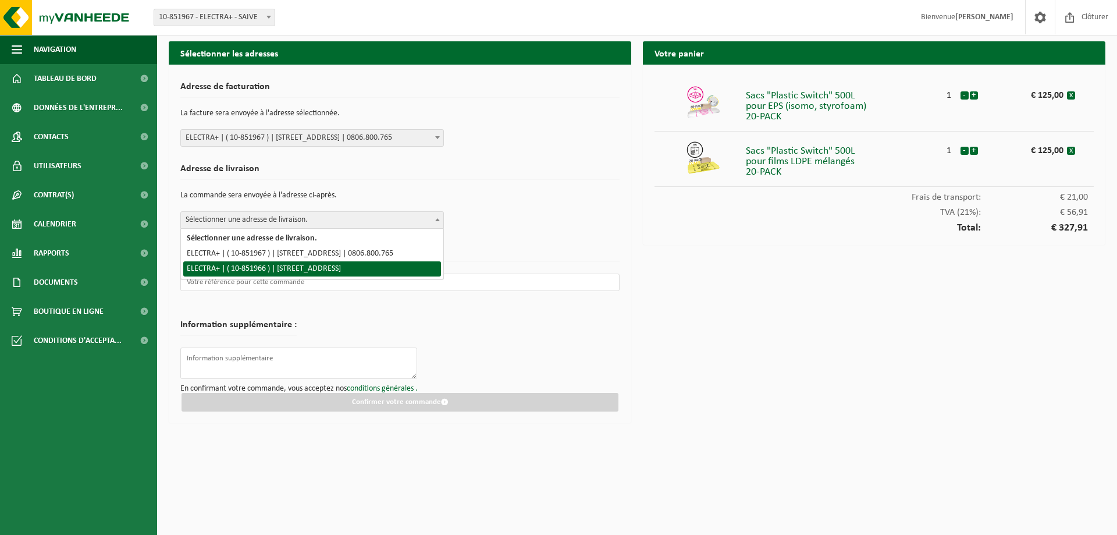
select select "97024"
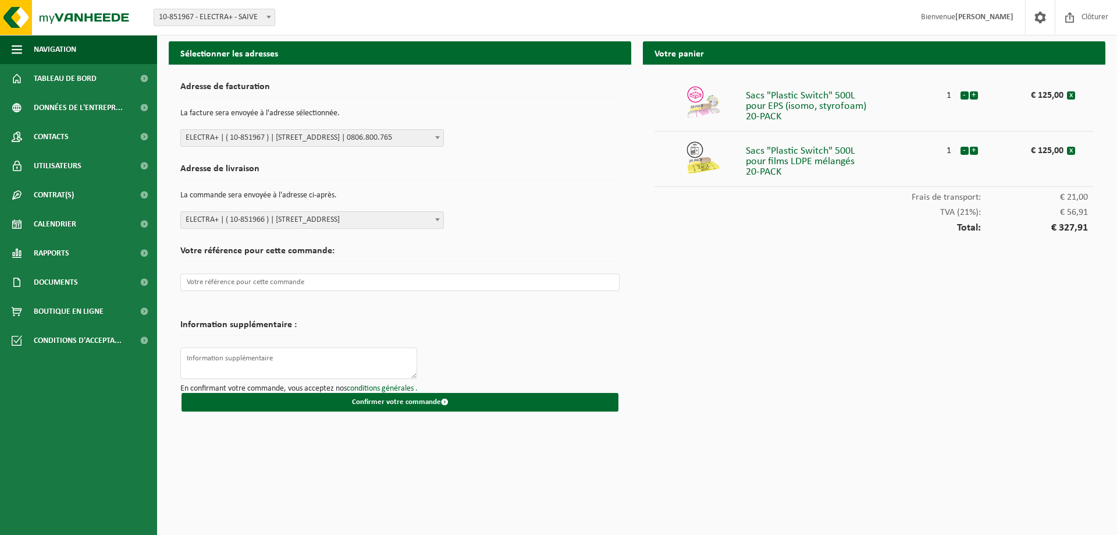
click at [517, 232] on form "Adresse de facturation La facture sera envoyée à l'adresse sélectionnée. Sélect…" at bounding box center [399, 243] width 439 height 335
